Goal: Information Seeking & Learning: Learn about a topic

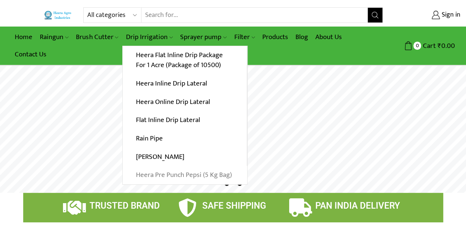
click at [176, 173] on link "Heera Pre Punch Pepsi (5 Kg Bag)" at bounding box center [185, 175] width 124 height 18
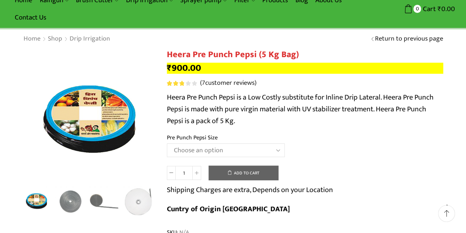
scroll to position [74, 0]
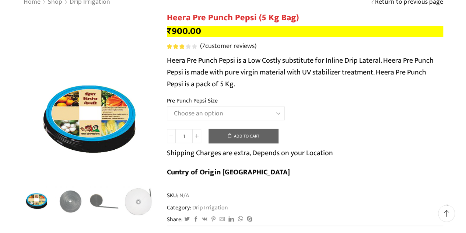
click at [212, 117] on select "Choose an option Heera Pre Punch Pepsi (1 Foot) Heera Pre Punch Pepsi (1.25 Fee…" at bounding box center [226, 113] width 118 height 14
click at [167, 107] on select "Choose an option Heera Pre Punch Pepsi (1 Foot) Heera Pre Punch Pepsi (1.25 Fee…" at bounding box center [226, 113] width 118 height 14
select select "Heera Pre Punch Pepsi (1.25 Feet)"
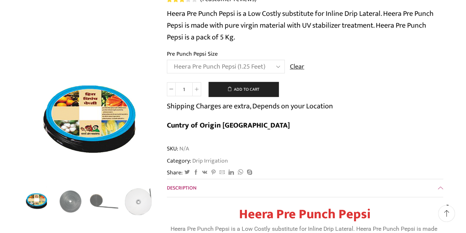
scroll to position [147, 0]
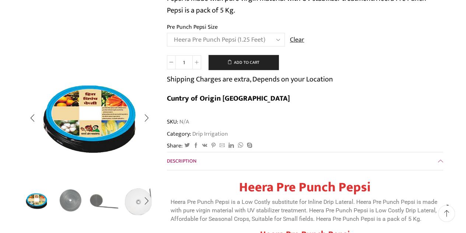
click at [75, 198] on img "2 / 5" at bounding box center [70, 200] width 31 height 31
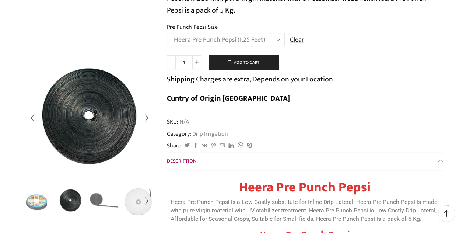
click at [94, 194] on img "3 / 5" at bounding box center [104, 200] width 31 height 31
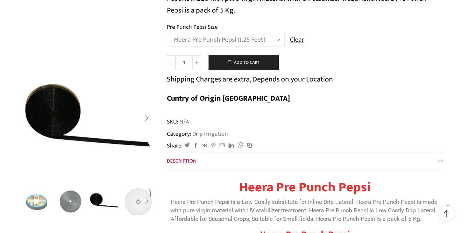
click at [146, 201] on div "Next slide" at bounding box center [146, 201] width 18 height 18
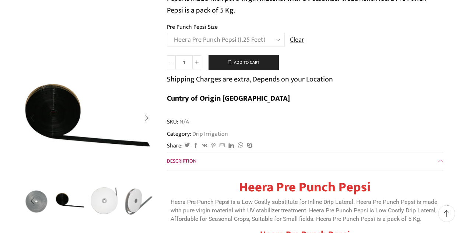
click at [109, 197] on img "4 / 5" at bounding box center [104, 200] width 31 height 31
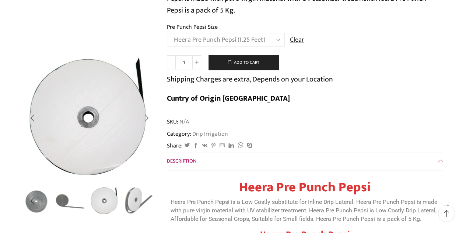
click at [127, 197] on img "5 / 5" at bounding box center [138, 200] width 31 height 31
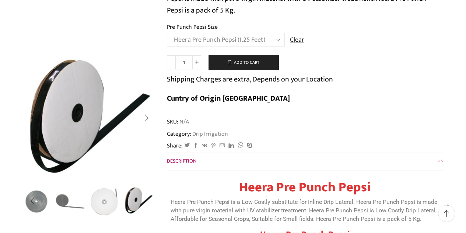
click at [127, 197] on img "5 / 5" at bounding box center [138, 200] width 31 height 31
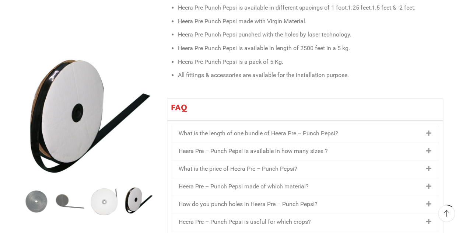
scroll to position [442, 0]
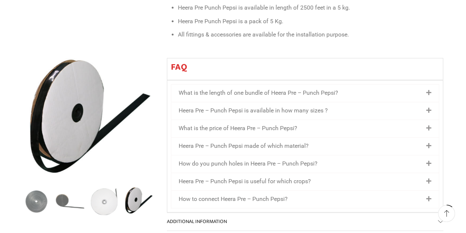
click at [244, 107] on link "Heera Pre – Punch Pepsi is available in how many sizes ?" at bounding box center [253, 110] width 149 height 7
click at [429, 107] on icon at bounding box center [428, 110] width 5 height 6
click at [428, 107] on icon at bounding box center [428, 110] width 5 height 6
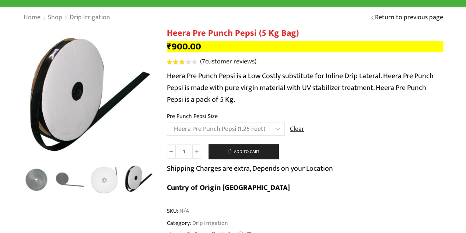
scroll to position [0, 0]
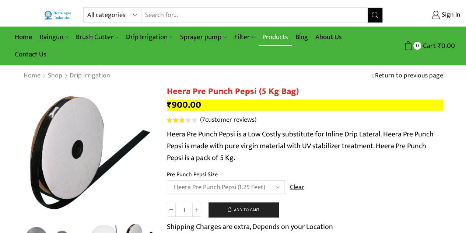
click at [280, 37] on link "Products" at bounding box center [274, 36] width 33 height 17
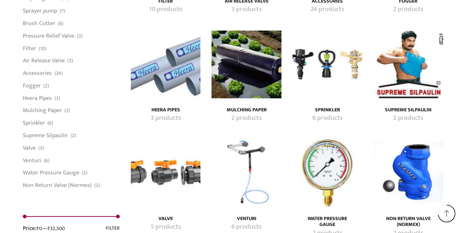
scroll to position [1399, 0]
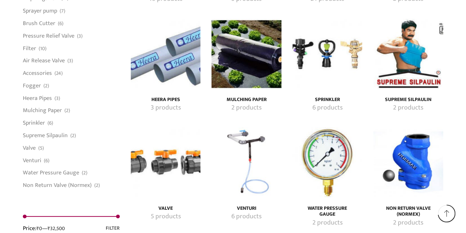
click at [253, 83] on img "Visit product category Mulching Paper" at bounding box center [246, 54] width 70 height 70
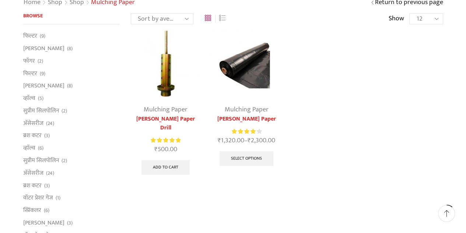
scroll to position [74, 0]
click at [251, 114] on link "[PERSON_NAME] Paper" at bounding box center [246, 118] width 70 height 9
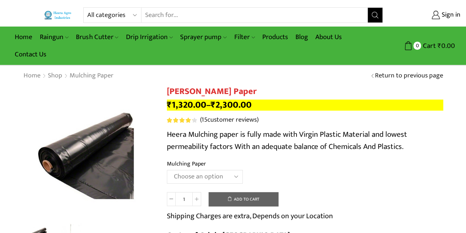
click at [221, 173] on select "Choose an option 1000 X 20 X [PHONE_NUMBER] X [PHONE_NUMBER] X 400 750 X 20 X 4…" at bounding box center [205, 177] width 76 height 14
click at [167, 170] on select "Choose an option 1000 X 20 X 400 1000 X 25 X 400 1000 X 30 X 400 750 X 20 X 400…" at bounding box center [205, 177] width 76 height 14
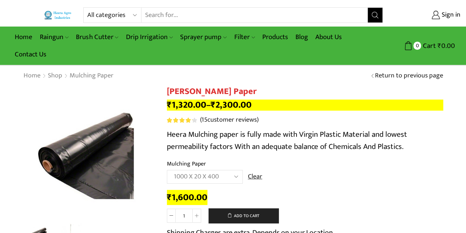
click at [236, 174] on select "Choose an option 1000 X 20 X 400 1000 X 25 X 400 1000 X 30 X 400 750 X 20 X 400…" at bounding box center [205, 177] width 76 height 14
click at [167, 170] on select "Choose an option 1000 X 20 X 400 1000 X 25 X 400 1000 X 30 X 400 750 X 20 X 400…" at bounding box center [205, 177] width 76 height 14
select select "1000-x-25-x-400"
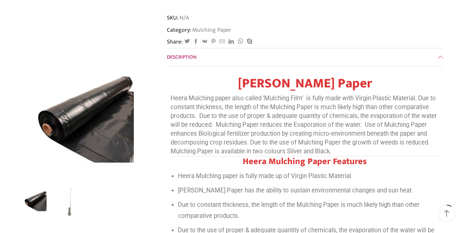
scroll to position [258, 0]
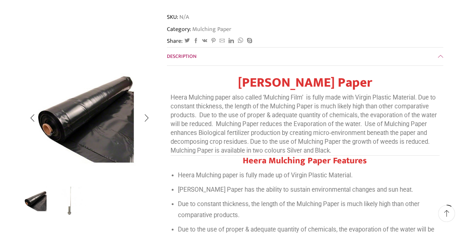
click at [72, 196] on img "2 / 2" at bounding box center [70, 200] width 31 height 31
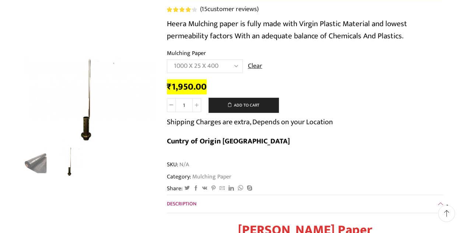
scroll to position [0, 0]
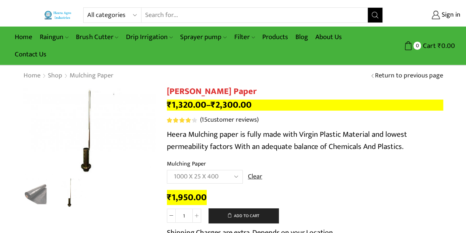
click at [130, 13] on select "All categories Accessories Air Release Valve Brush Cutter Domestic Use Drip Irr…" at bounding box center [114, 15] width 54 height 15
select select "drip-irrigation"
click at [87, 8] on select "All categories Accessories Air Release Valve Brush Cutter Domestic Use Drip Irr…" at bounding box center [114, 15] width 54 height 15
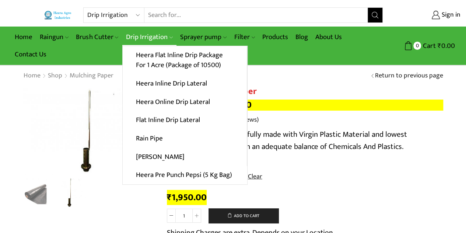
click at [138, 37] on link "Drip Irrigation" at bounding box center [149, 36] width 54 height 17
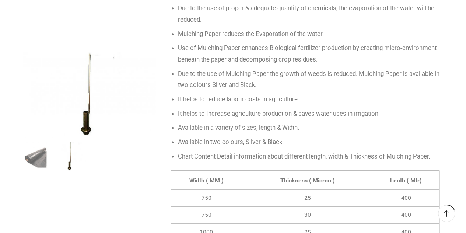
scroll to position [520, 0]
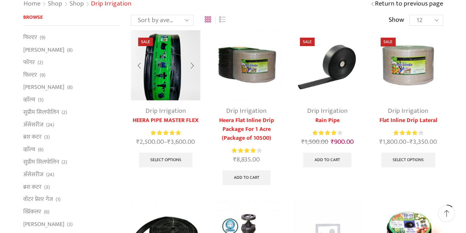
scroll to position [74, 0]
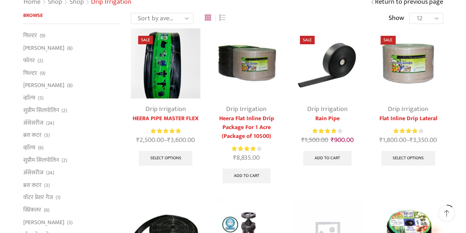
click at [335, 66] on img at bounding box center [327, 63] width 70 height 70
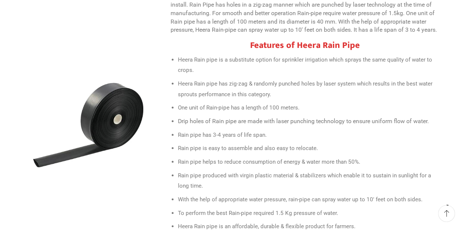
scroll to position [331, 0]
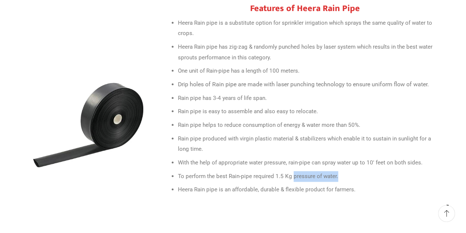
drag, startPoint x: 336, startPoint y: 155, endPoint x: 285, endPoint y: 152, distance: 50.8
click at [287, 171] on li "To perform the best Rain-pipe required 1.5 Kg pressure of water." at bounding box center [308, 176] width 261 height 11
drag, startPoint x: 274, startPoint y: 155, endPoint x: 328, endPoint y: 155, distance: 54.5
click at [326, 173] on span "To perform the best Rain-pipe required 1.5 Kg pressure of water." at bounding box center [258, 176] width 160 height 7
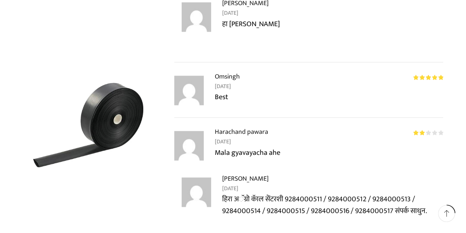
scroll to position [1877, 0]
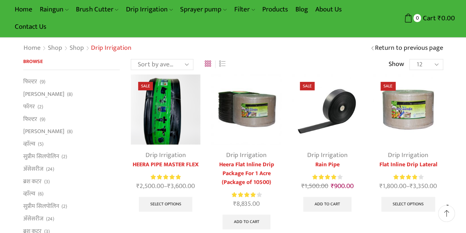
scroll to position [17, 0]
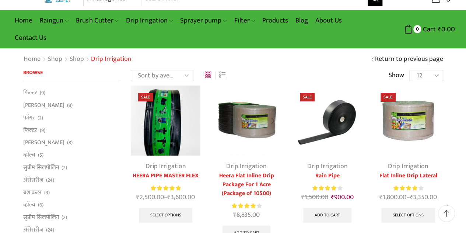
click at [263, 120] on img at bounding box center [246, 120] width 70 height 70
click at [437, 76] on select "12 24 36 All" at bounding box center [425, 75] width 33 height 11
select select "-1"
click at [409, 70] on select "12 24 36 All" at bounding box center [425, 75] width 33 height 11
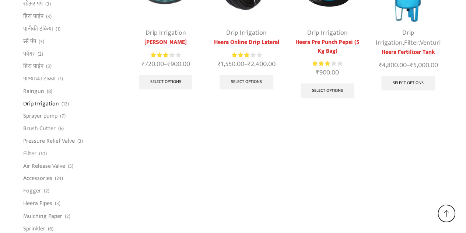
scroll to position [458, 0]
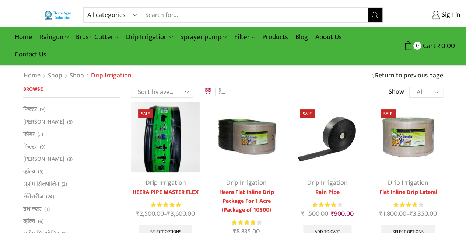
click at [250, 135] on img at bounding box center [246, 137] width 70 height 70
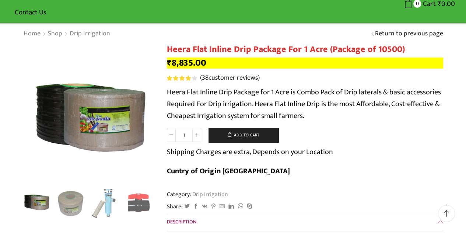
scroll to position [74, 0]
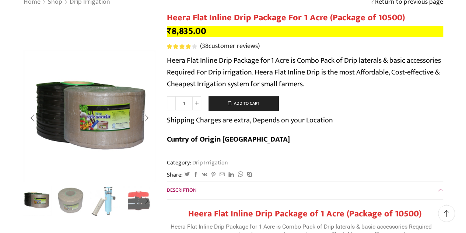
click at [73, 197] on img "2 / 10" at bounding box center [70, 200] width 31 height 31
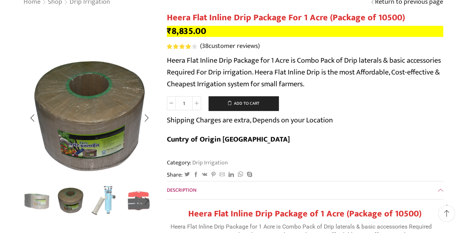
click at [104, 201] on img "3 / 10" at bounding box center [104, 200] width 31 height 31
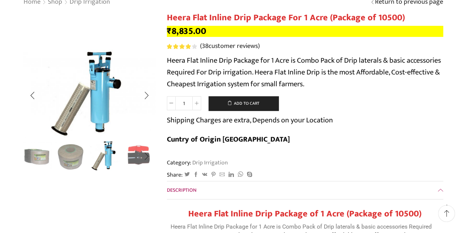
click at [136, 159] on img "4 / 10" at bounding box center [138, 155] width 31 height 31
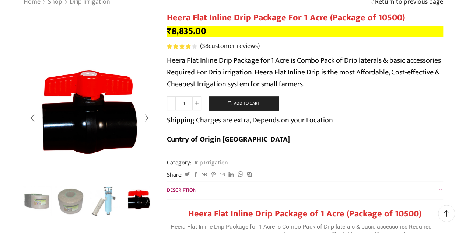
click at [146, 199] on div "Next slide" at bounding box center [146, 201] width 18 height 18
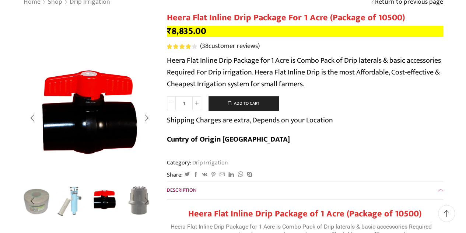
click at [133, 198] on img "5 / 10" at bounding box center [138, 200] width 31 height 31
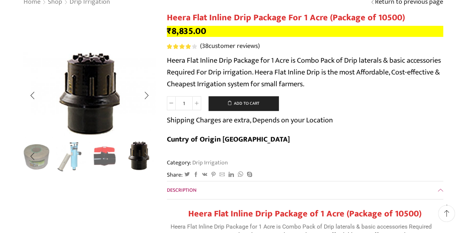
click at [147, 156] on div "Next slide" at bounding box center [146, 156] width 18 height 18
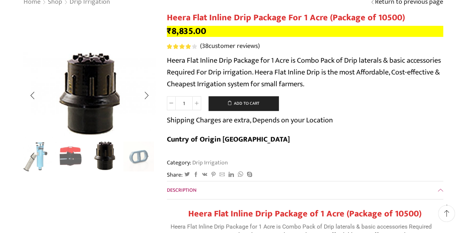
click at [147, 156] on div "Next slide" at bounding box center [146, 156] width 18 height 18
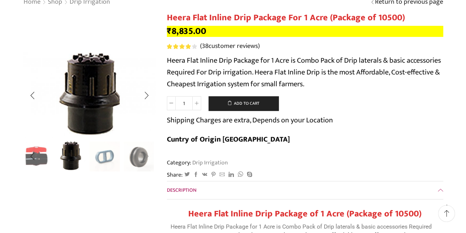
click at [147, 156] on div "Next slide" at bounding box center [146, 156] width 18 height 18
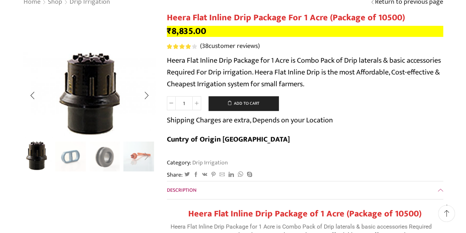
click at [147, 156] on div "Next slide" at bounding box center [146, 156] width 18 height 18
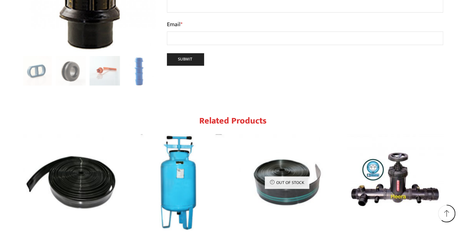
scroll to position [4417, 0]
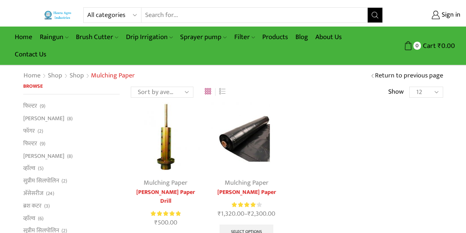
scroll to position [74, 0]
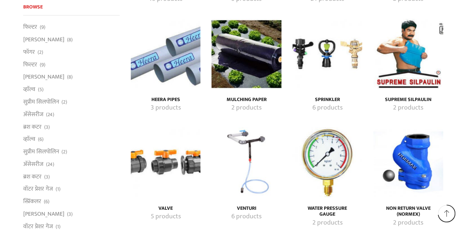
scroll to position [1399, 0]
